Goal: Task Accomplishment & Management: Use online tool/utility

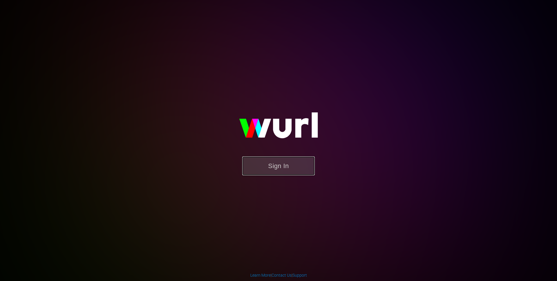
click at [277, 168] on button "Sign In" at bounding box center [278, 165] width 73 height 19
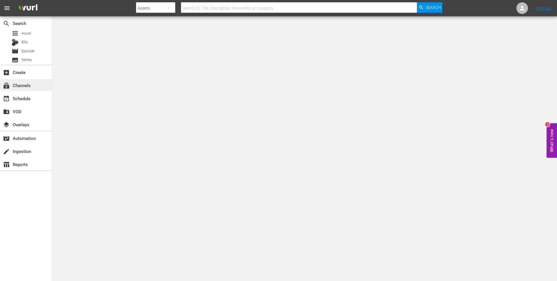
click at [35, 90] on div "subscriptions Channels" at bounding box center [26, 85] width 52 height 12
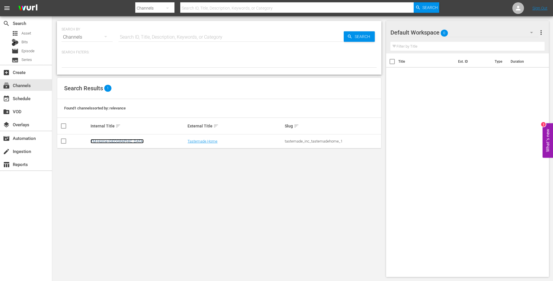
click at [112, 142] on link "TM-Home-[GEOGRAPHIC_DATA]" at bounding box center [117, 141] width 53 height 4
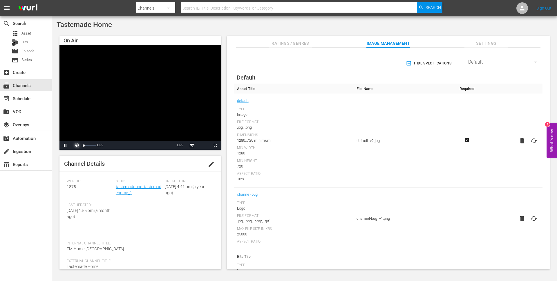
click at [77, 145] on span "Video Player" at bounding box center [77, 145] width 0 height 0
drag, startPoint x: 91, startPoint y: 145, endPoint x: 87, endPoint y: 145, distance: 3.5
click at [87, 145] on div "Volume Level" at bounding box center [85, 145] width 3 height 1
click at [85, 145] on div "Volume Level" at bounding box center [84, 145] width 1 height 1
click at [25, 99] on div "event_available Schedule" at bounding box center [16, 97] width 33 height 5
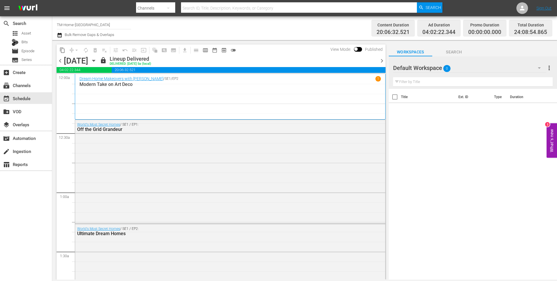
click at [97, 60] on icon "button" at bounding box center [94, 60] width 6 height 6
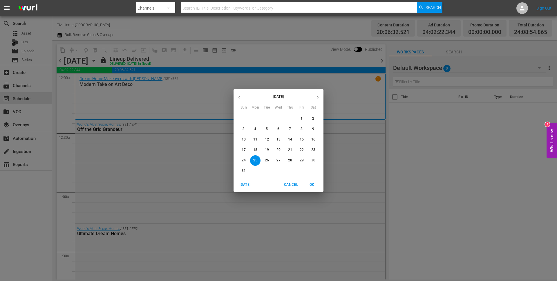
click at [144, 60] on div "[DATE] Sun Mon Tue Wed Thu Fri Sat 27 28 29 30 31 1 2 3 4 5 6 7 8 9 10 11 12 13…" at bounding box center [278, 140] width 557 height 281
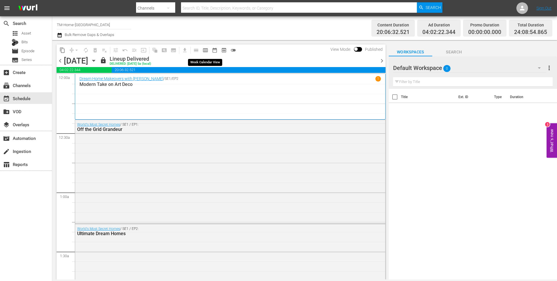
click at [205, 49] on span "calendar_view_week_outlined" at bounding box center [206, 50] width 6 height 6
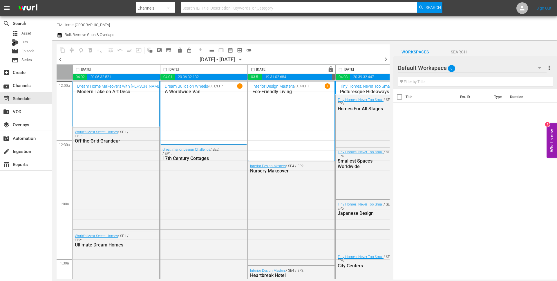
click at [516, 53] on div "Workspaces Search" at bounding box center [476, 51] width 164 height 12
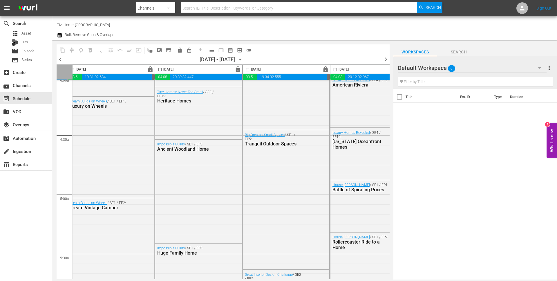
scroll to position [479, 0]
